Goal: Transaction & Acquisition: Subscribe to service/newsletter

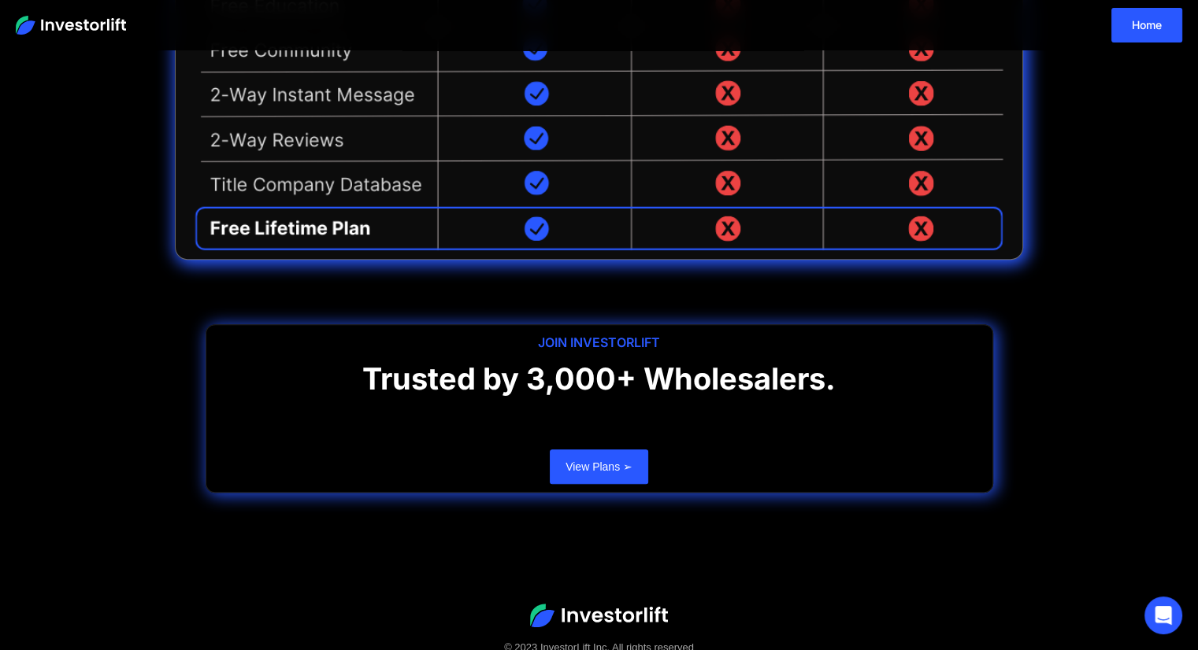
scroll to position [639, 0]
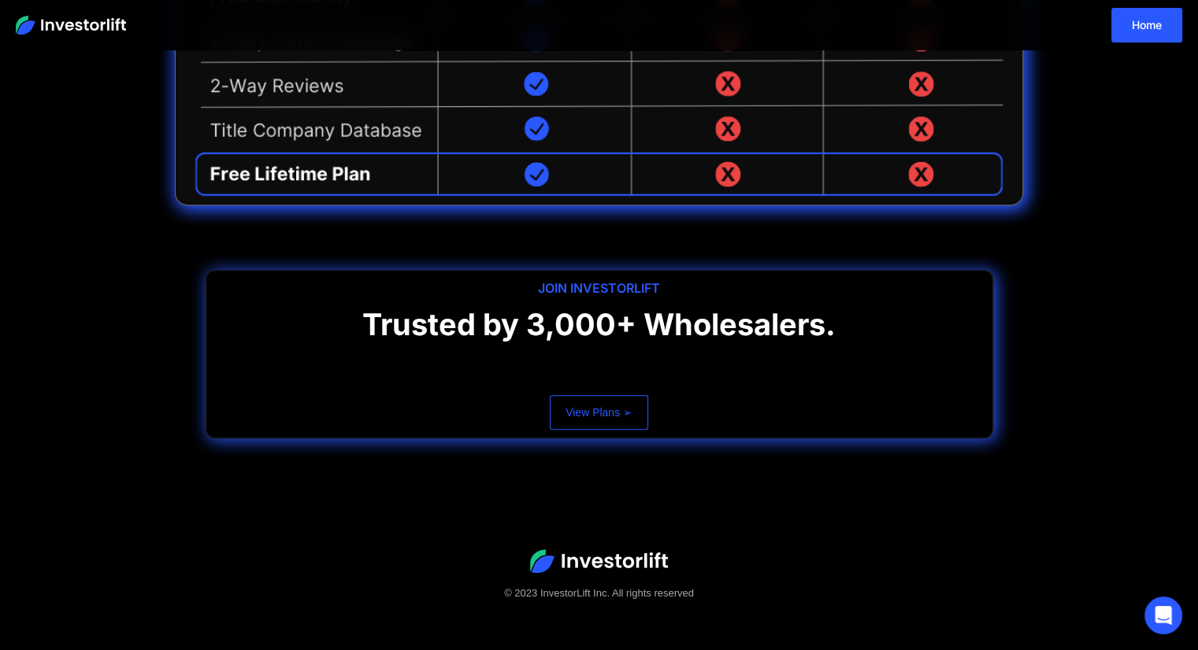
click at [597, 407] on link "View Plans ➢" at bounding box center [599, 412] width 98 height 35
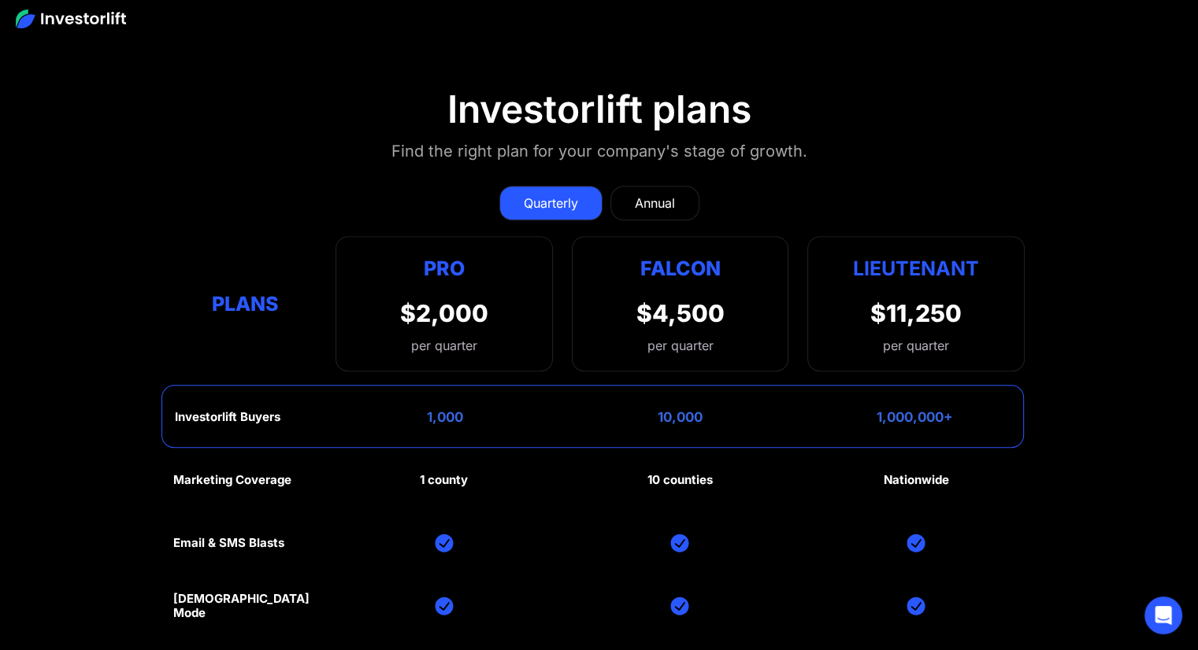
scroll to position [7019, 0]
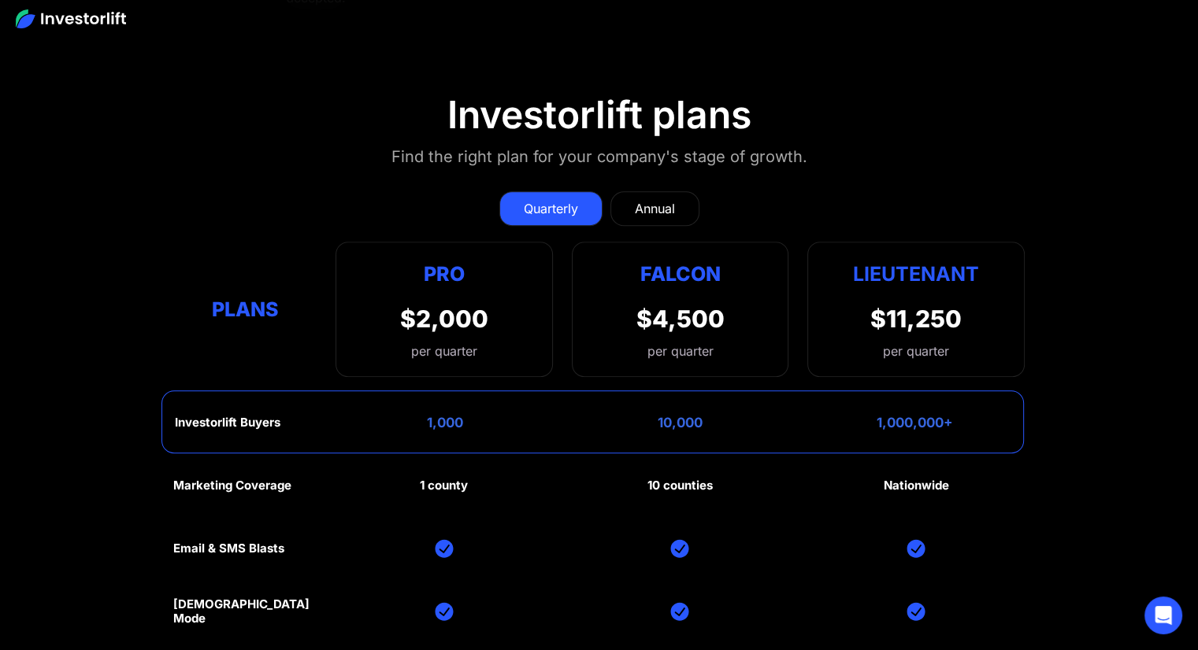
click at [656, 191] on link "Annual" at bounding box center [654, 208] width 89 height 35
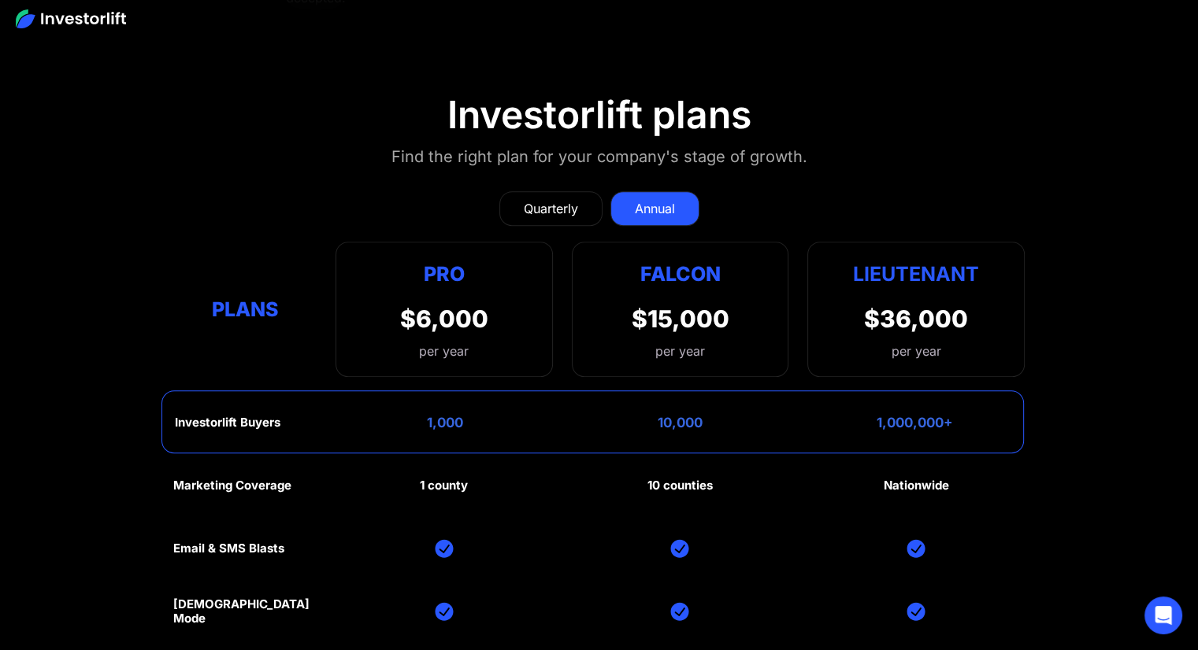
click at [535, 199] on div "Quarterly" at bounding box center [551, 208] width 54 height 19
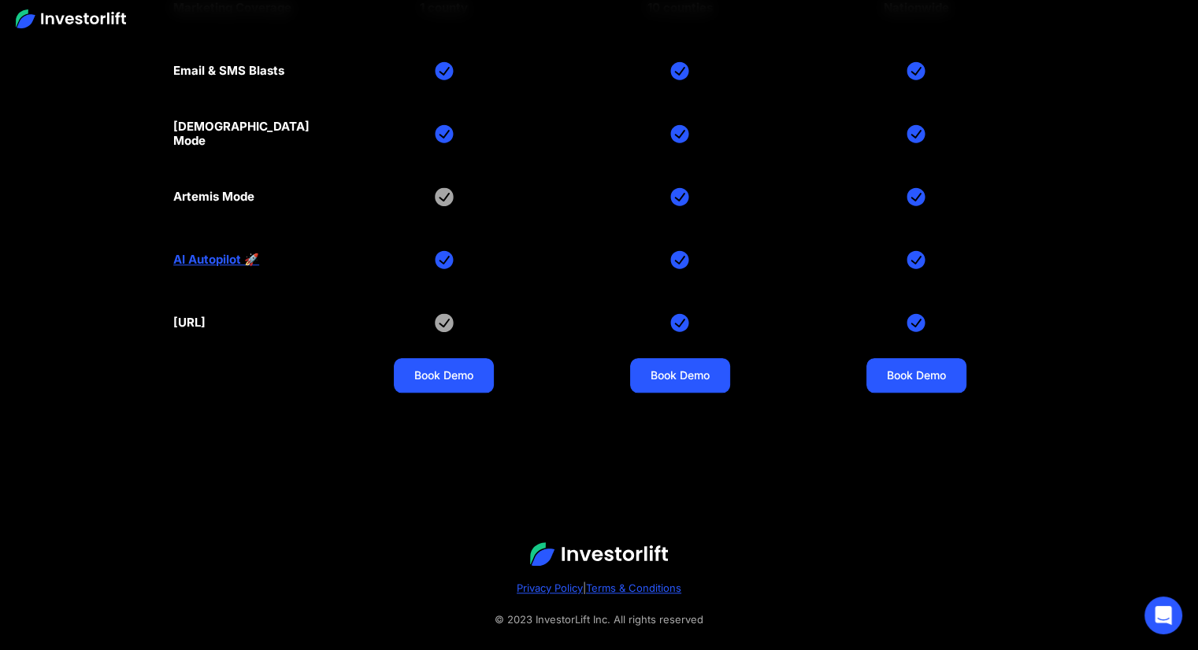
scroll to position [7093, 0]
